Goal: Navigation & Orientation: Find specific page/section

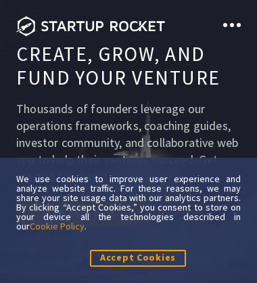
click at [232, 23] on span at bounding box center [232, 25] width 4 height 4
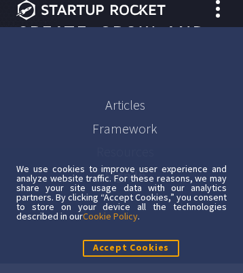
scroll to position [16, 0]
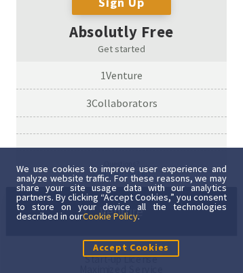
click at [138, 215] on link "Cookie Policy" at bounding box center [110, 216] width 55 height 12
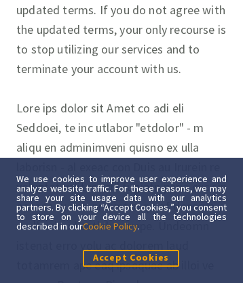
scroll to position [13281, 0]
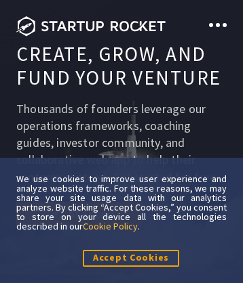
click at [138, 226] on link "Cookie Policy" at bounding box center [110, 226] width 55 height 12
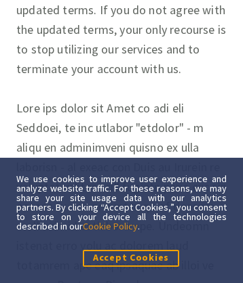
scroll to position [13314, 0]
